Goal: Task Accomplishment & Management: Manage account settings

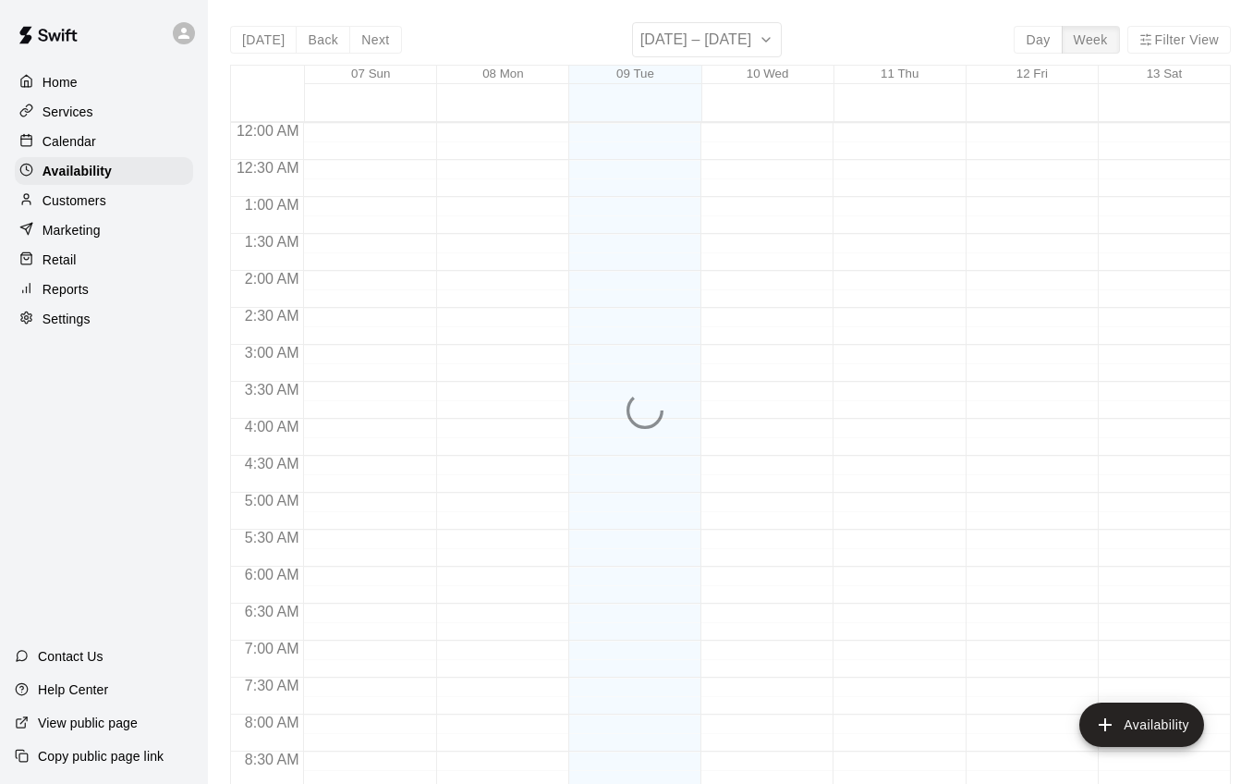
scroll to position [947, 0]
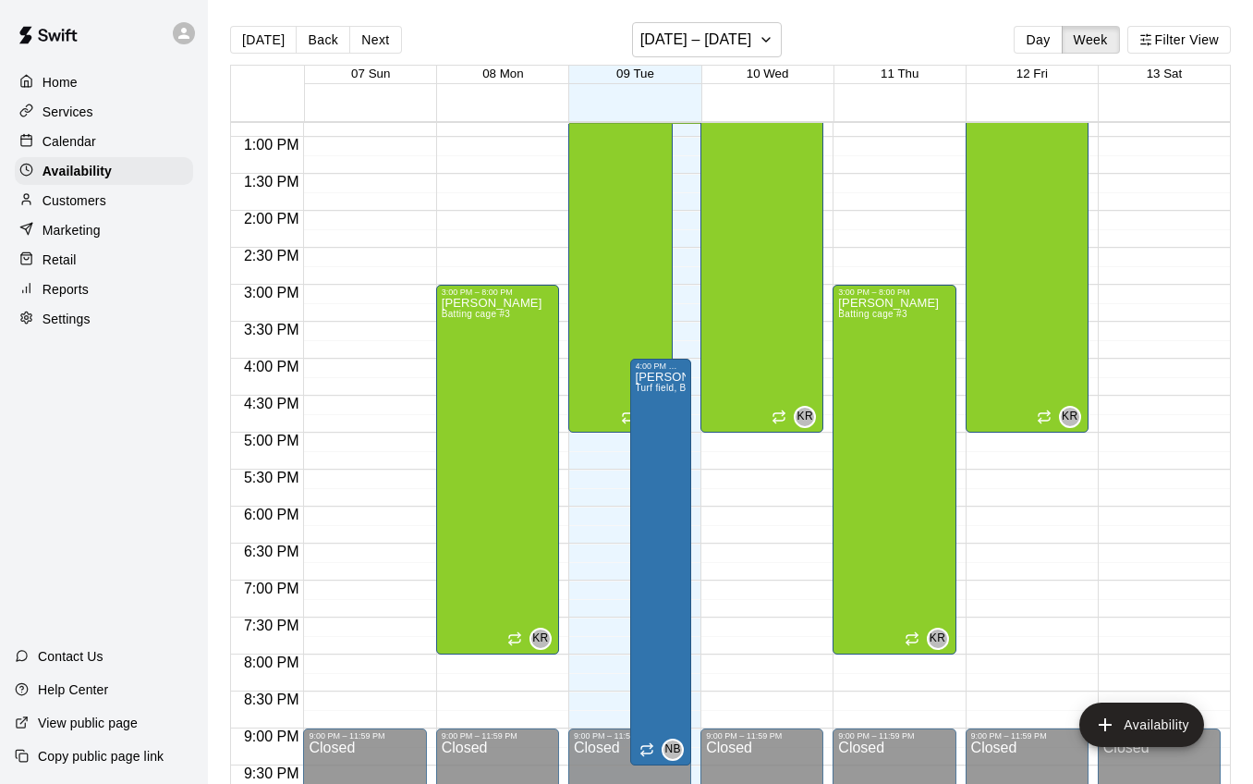
click at [35, 135] on div at bounding box center [30, 142] width 23 height 18
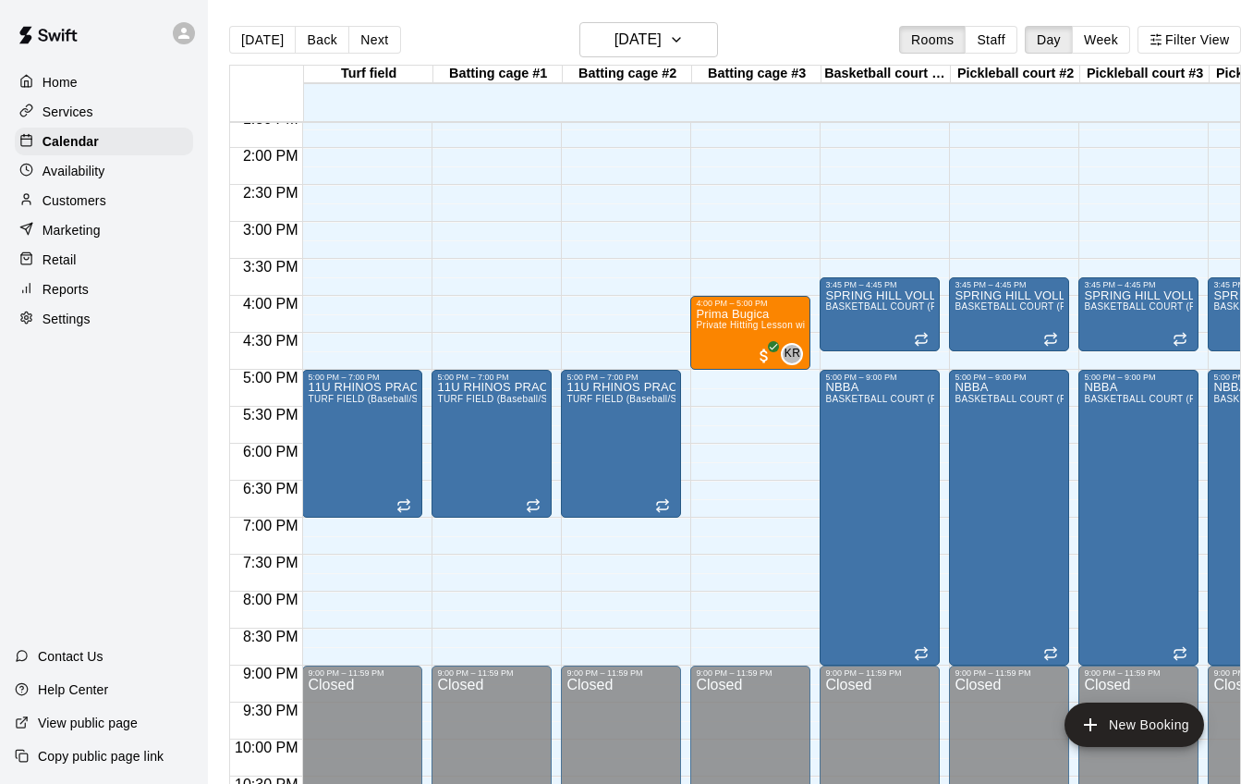
scroll to position [1012, 0]
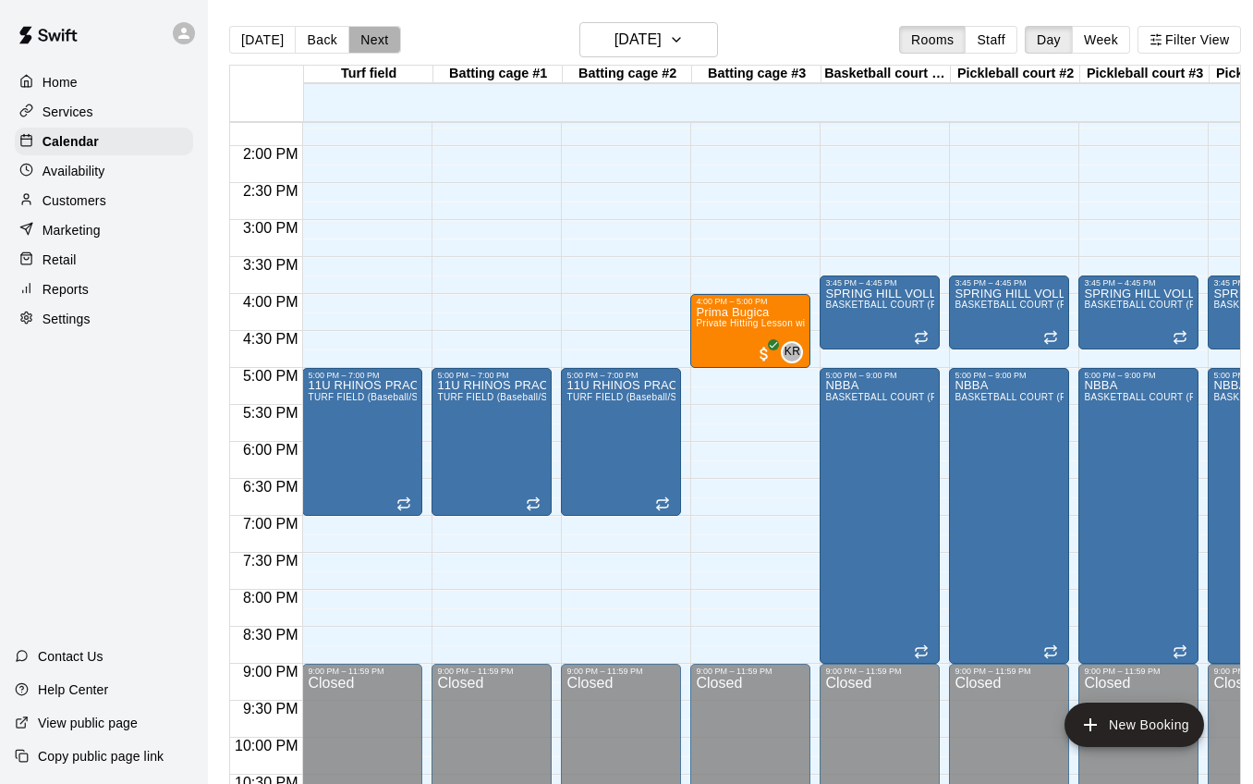
click at [379, 45] on button "Next" at bounding box center [374, 40] width 52 height 28
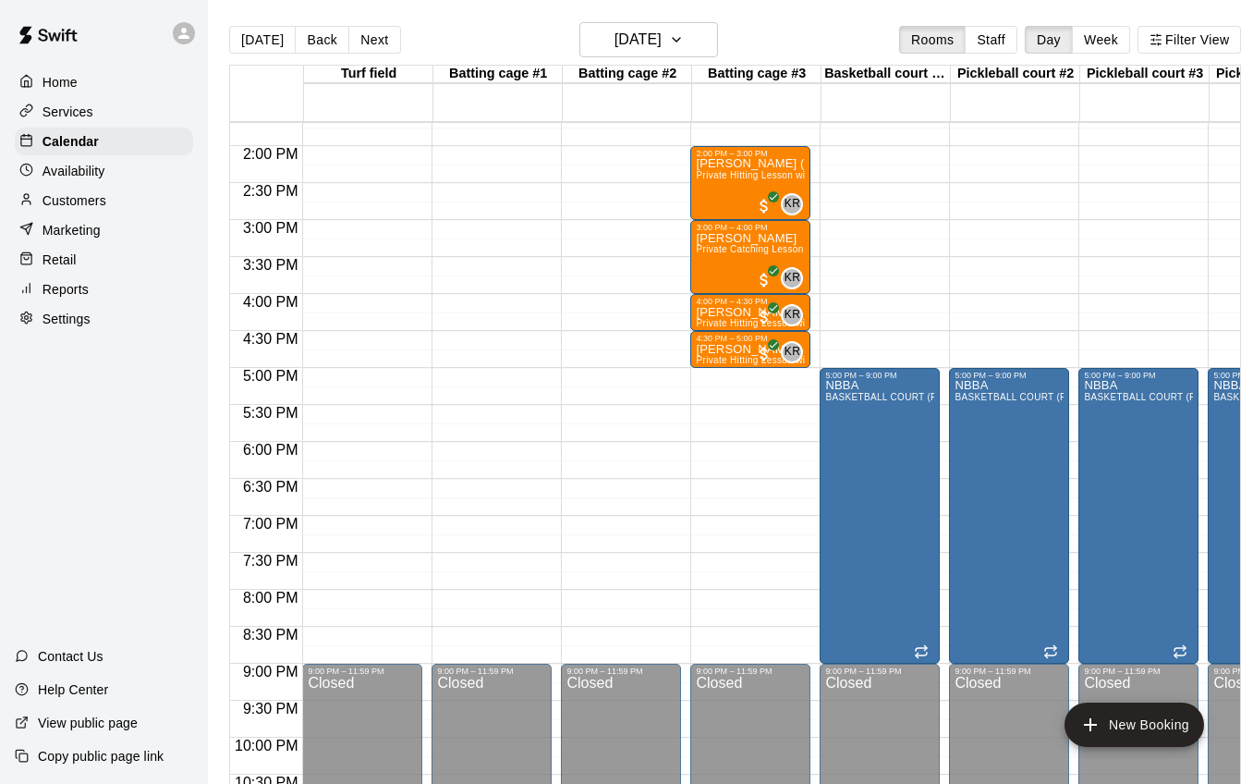
click at [370, 36] on button "Next" at bounding box center [374, 40] width 52 height 28
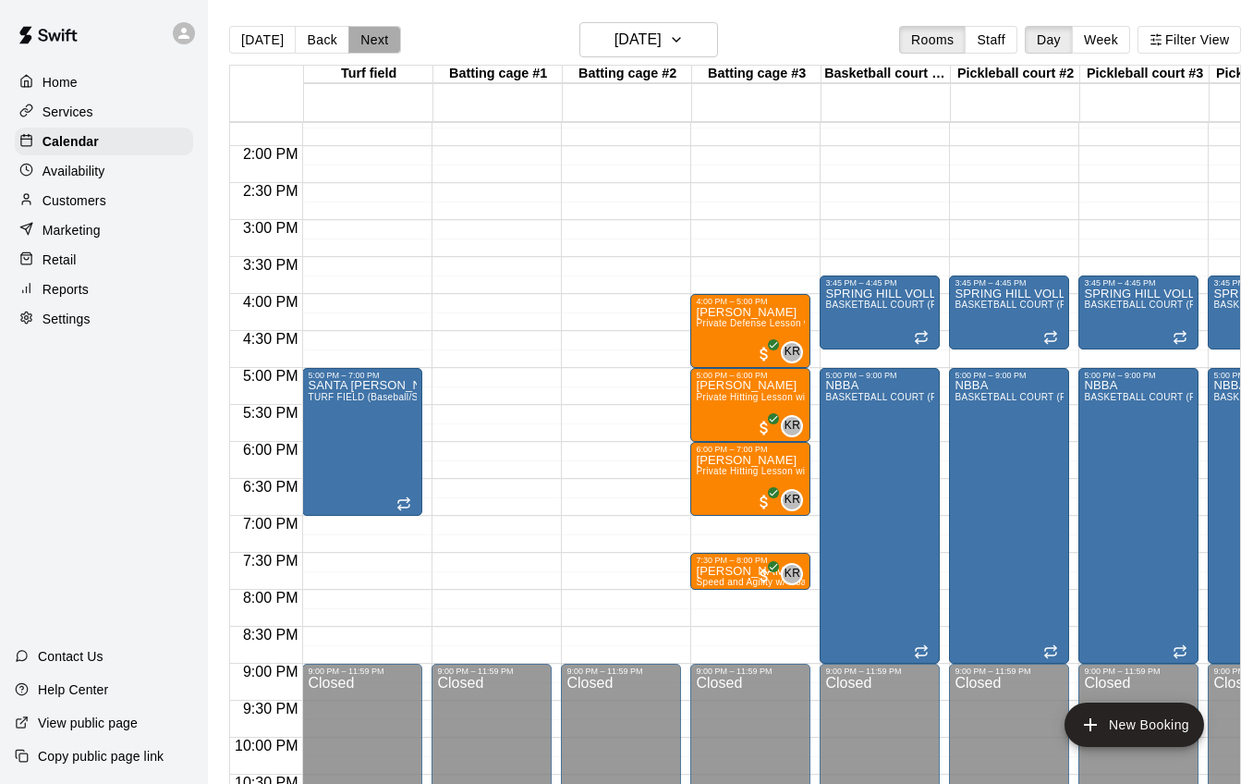
click at [380, 42] on button "Next" at bounding box center [374, 40] width 52 height 28
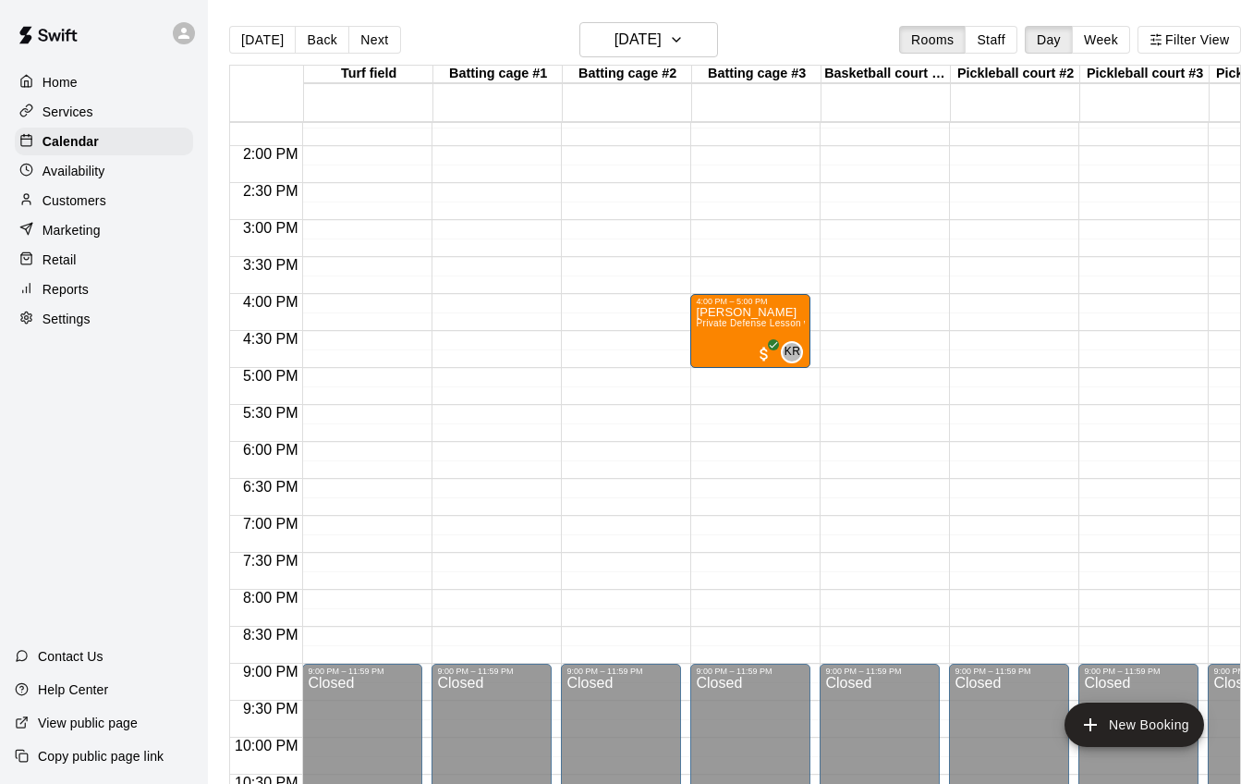
click at [380, 42] on button "Next" at bounding box center [374, 40] width 52 height 28
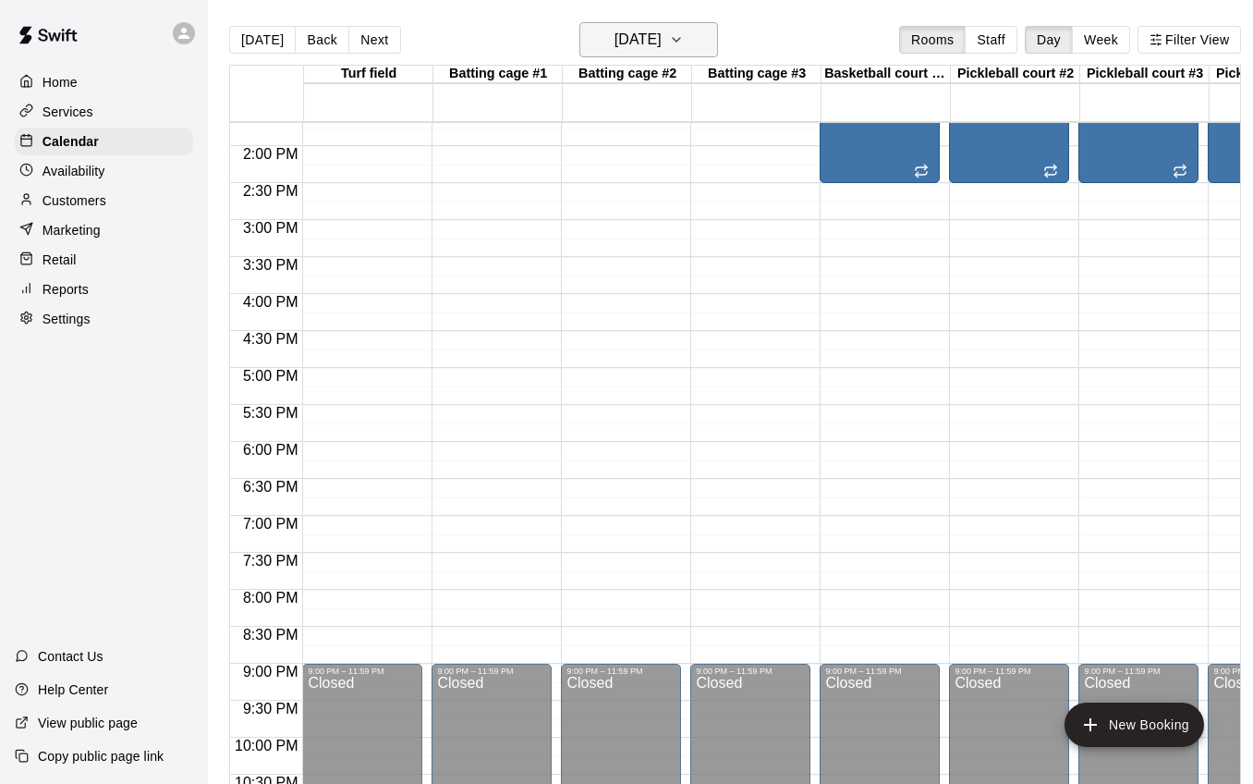
click at [684, 31] on icon "button" at bounding box center [676, 40] width 15 height 22
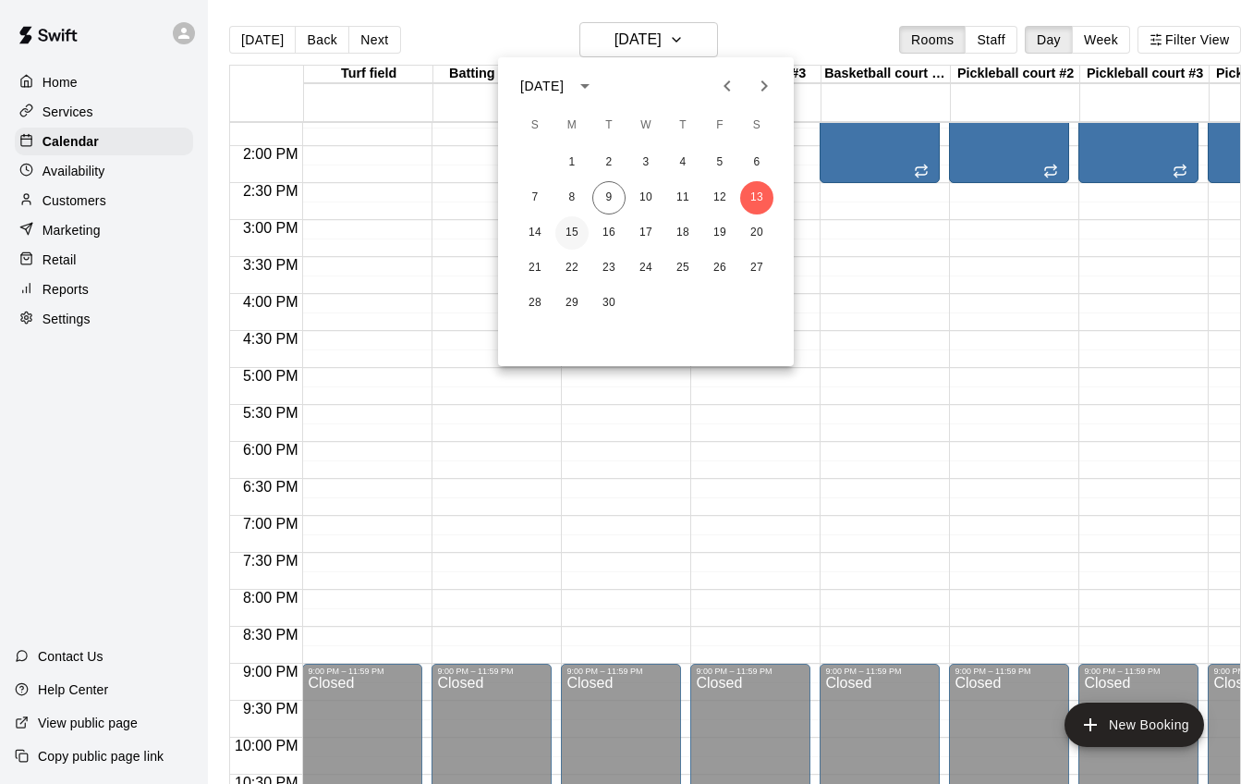
click at [564, 230] on button "15" at bounding box center [571, 232] width 33 height 33
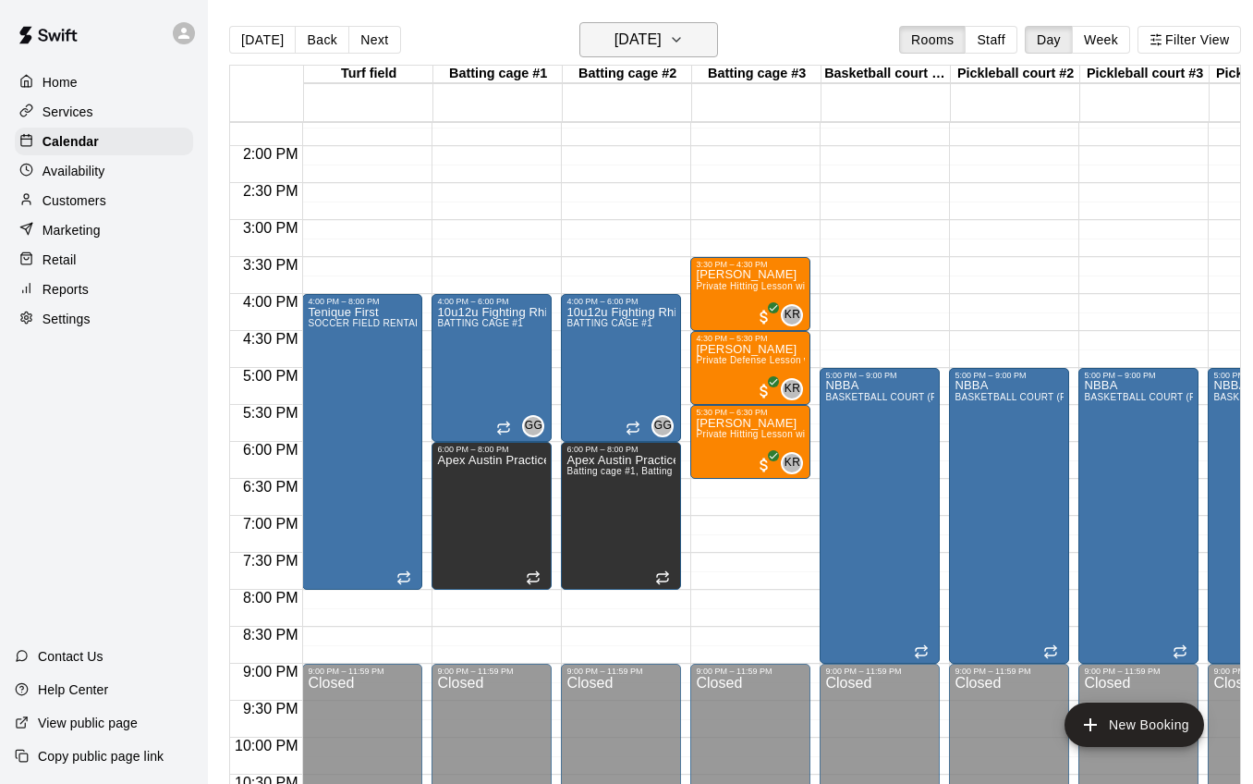
click at [712, 38] on button "[DATE]" at bounding box center [649, 39] width 139 height 35
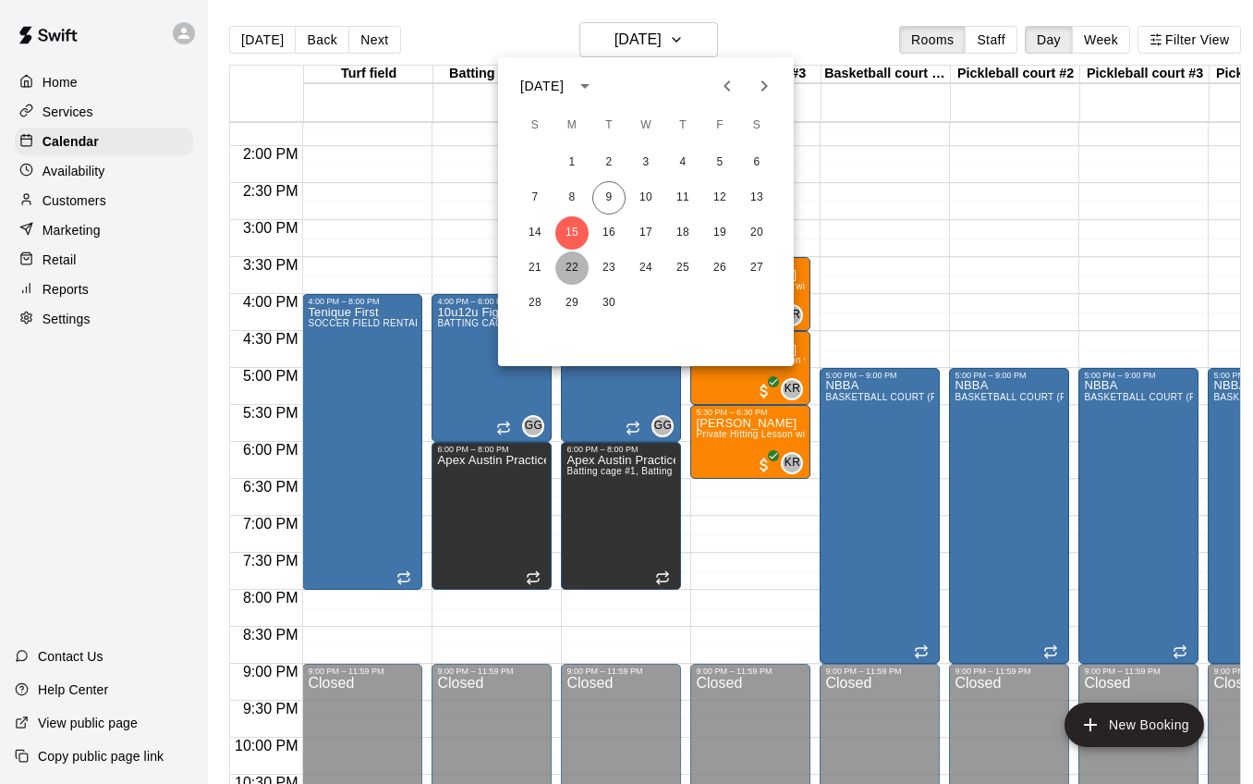
click at [574, 272] on button "22" at bounding box center [571, 267] width 33 height 33
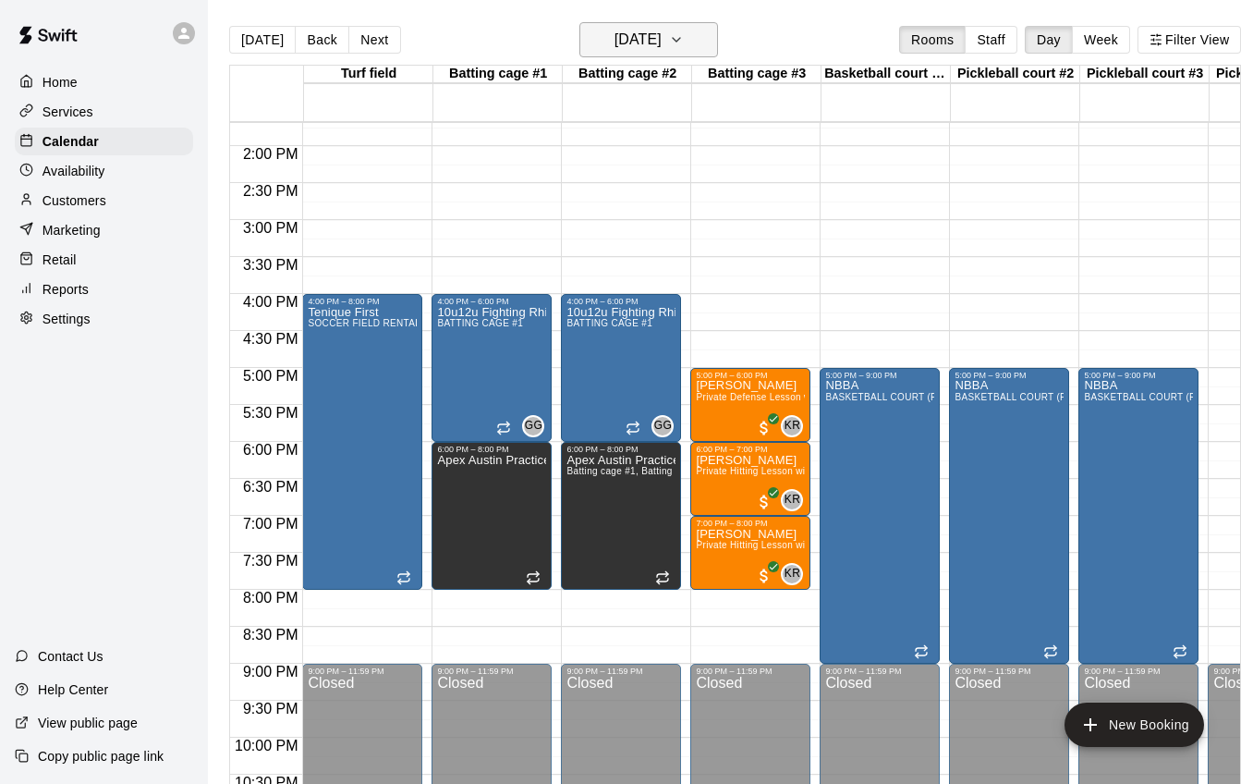
click at [688, 43] on button "[DATE]" at bounding box center [649, 39] width 139 height 35
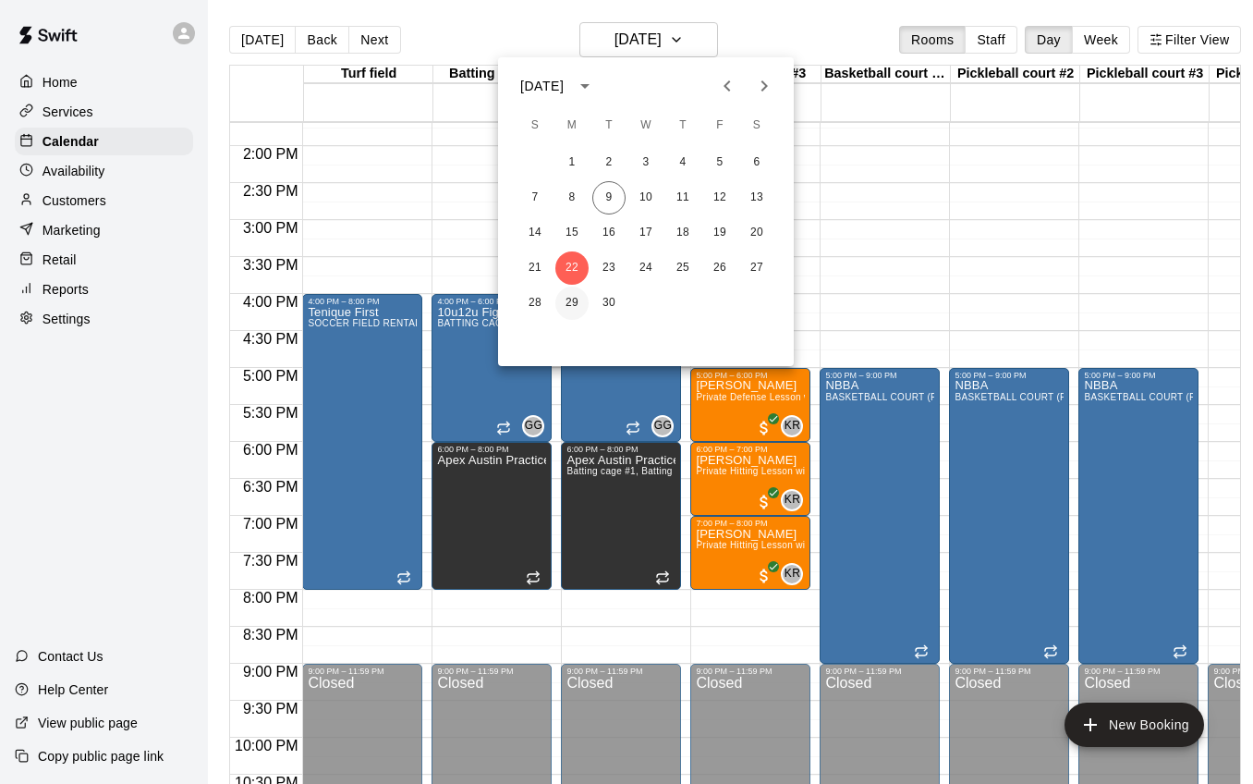
click at [568, 299] on button "29" at bounding box center [571, 303] width 33 height 33
